Goal: Information Seeking & Learning: Learn about a topic

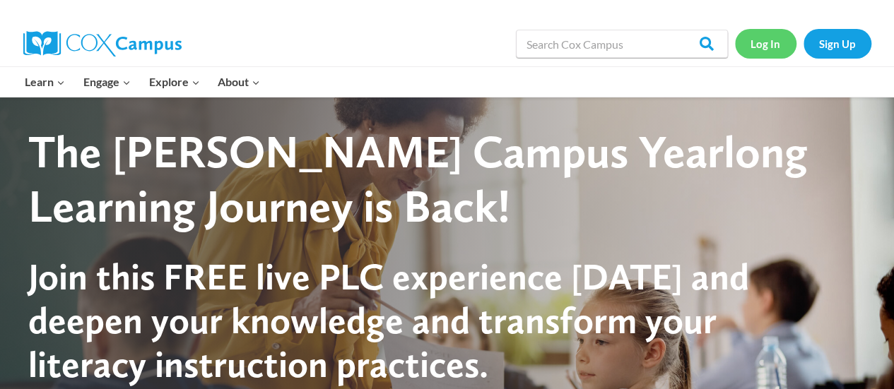
click at [774, 40] on link "Log In" at bounding box center [765, 43] width 61 height 29
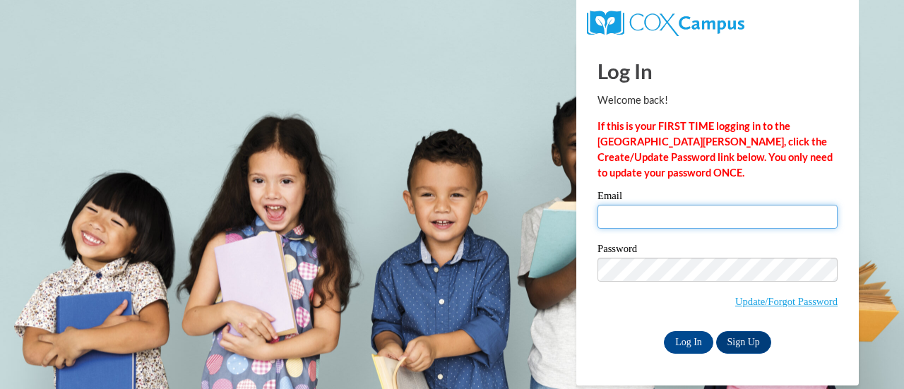
drag, startPoint x: 639, startPoint y: 208, endPoint x: 682, endPoint y: 228, distance: 48.1
click at [639, 208] on input "Email" at bounding box center [718, 217] width 240 height 24
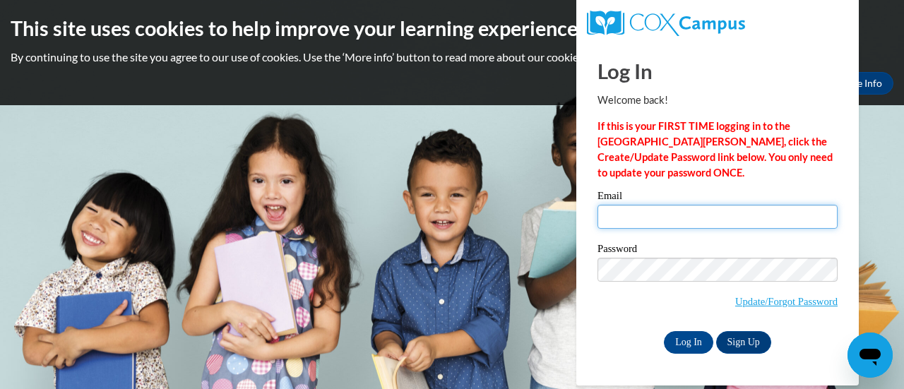
click at [642, 215] on input "Email" at bounding box center [718, 217] width 240 height 24
type input "e050309@muscogee.k12.ga.us"
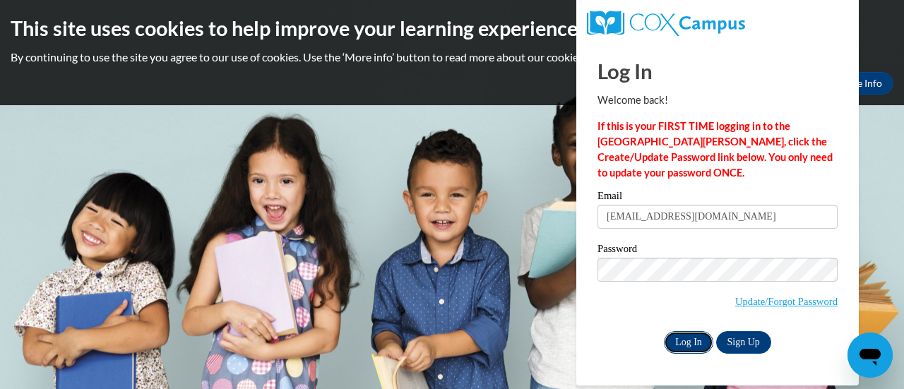
click at [687, 342] on input "Log In" at bounding box center [688, 342] width 49 height 23
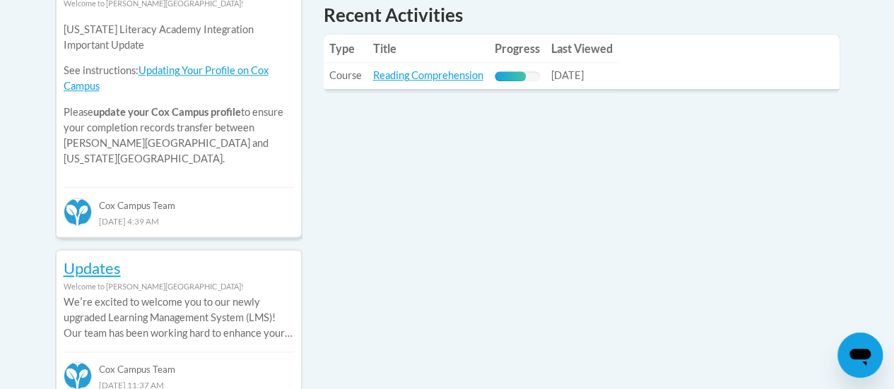
scroll to position [689, 0]
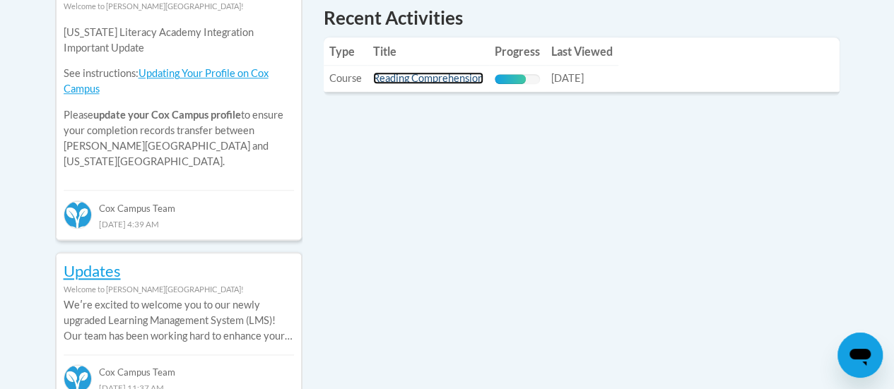
click at [413, 81] on link "Reading Comprehension" at bounding box center [428, 78] width 110 height 12
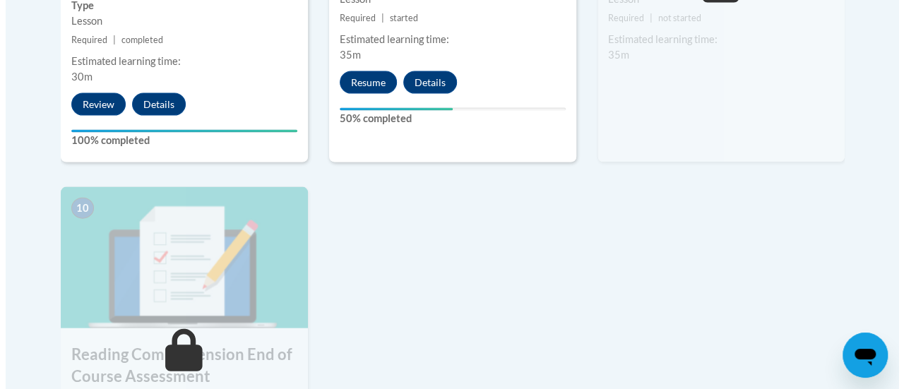
scroll to position [1480, 0]
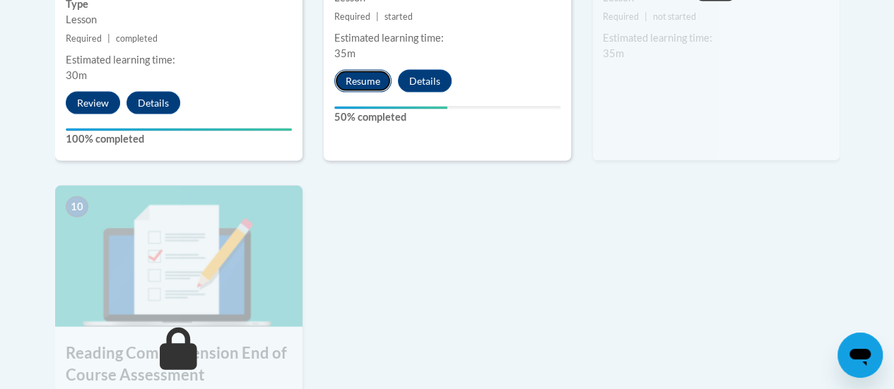
click at [356, 78] on button "Resume" at bounding box center [362, 81] width 57 height 23
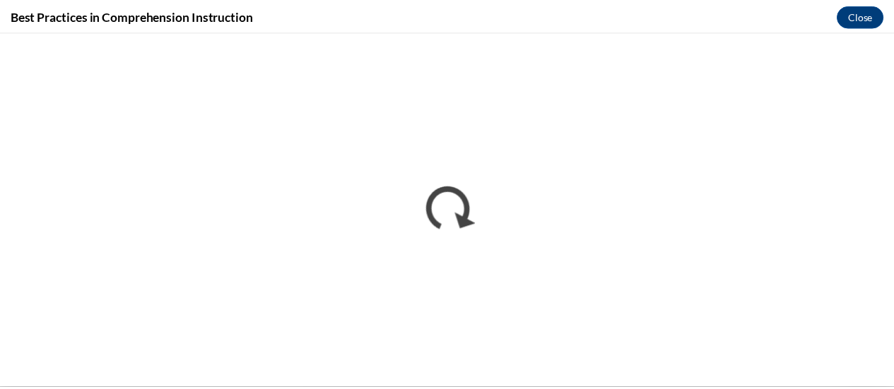
scroll to position [0, 0]
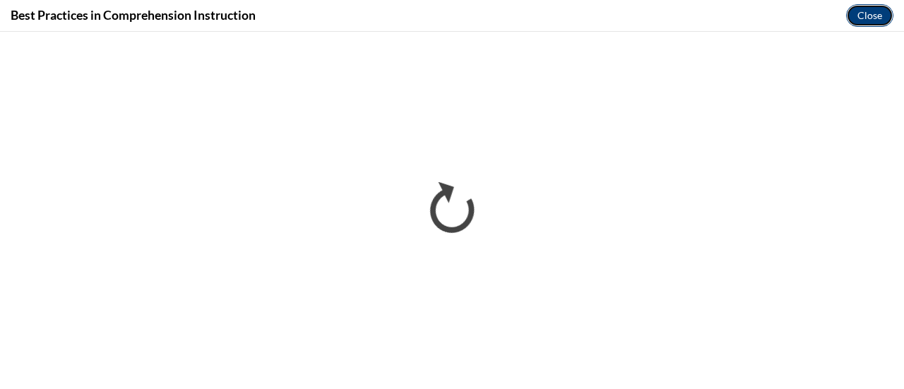
click at [867, 9] on button "Close" at bounding box center [869, 15] width 47 height 23
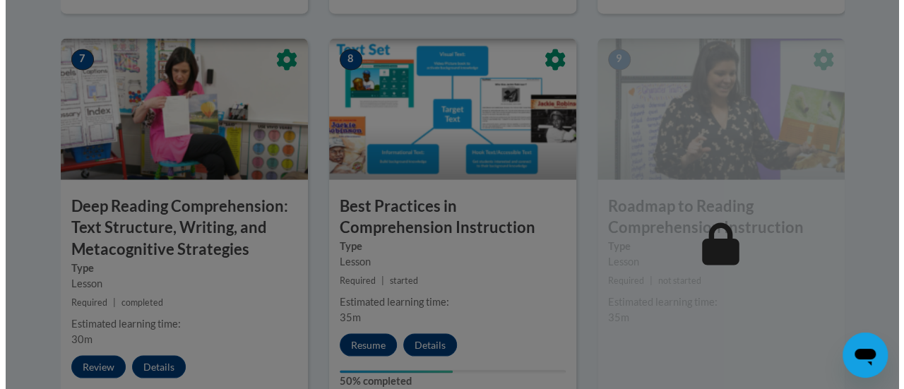
scroll to position [1216, 0]
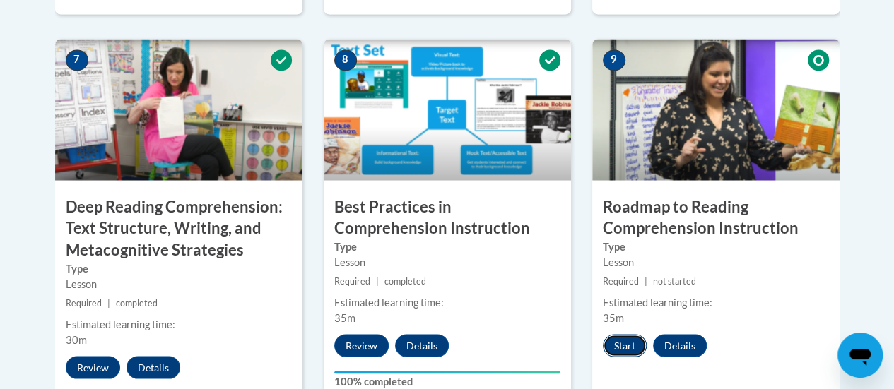
click at [632, 350] on button "Start" at bounding box center [625, 345] width 44 height 23
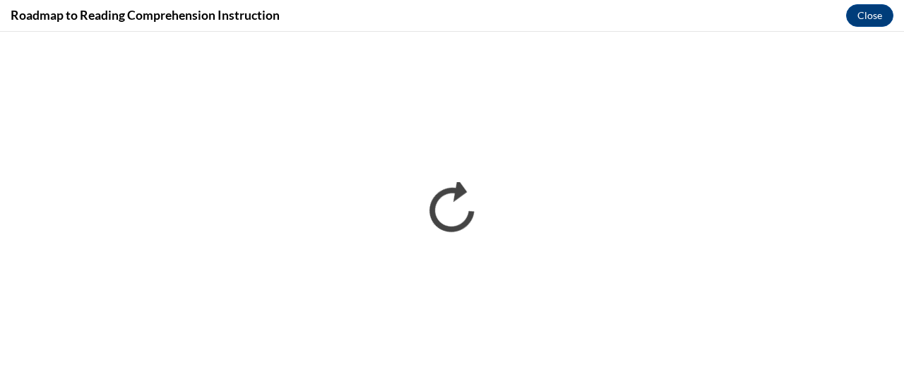
scroll to position [0, 0]
